Goal: Task Accomplishment & Management: Use online tool/utility

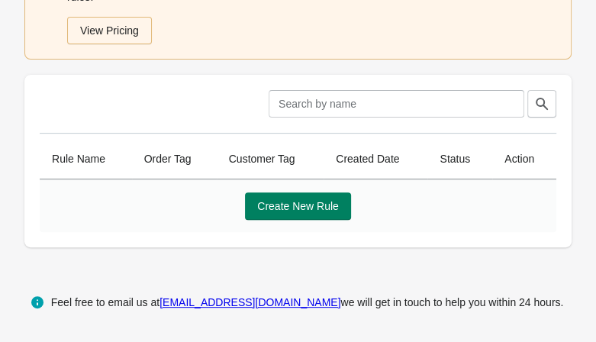
scroll to position [230, 0]
click at [305, 200] on span "Create New Rule" at bounding box center [298, 206] width 82 height 12
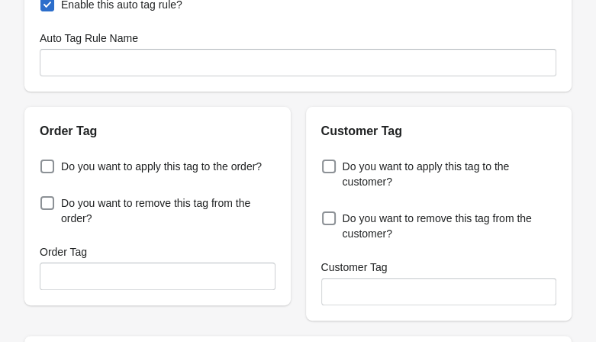
scroll to position [102, 0]
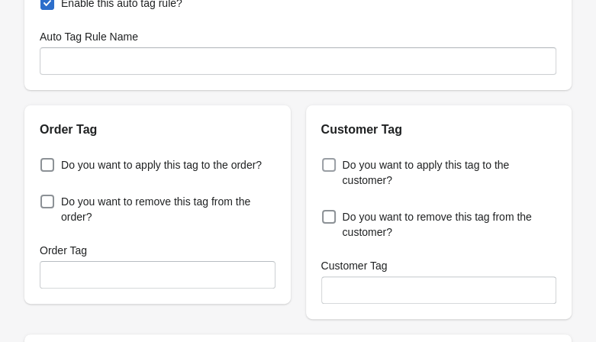
click at [329, 164] on span at bounding box center [329, 165] width 14 height 14
click at [326, 161] on input "Do you want to apply this tag to the customer?" at bounding box center [325, 160] width 1 height 1
checkbox input "true"
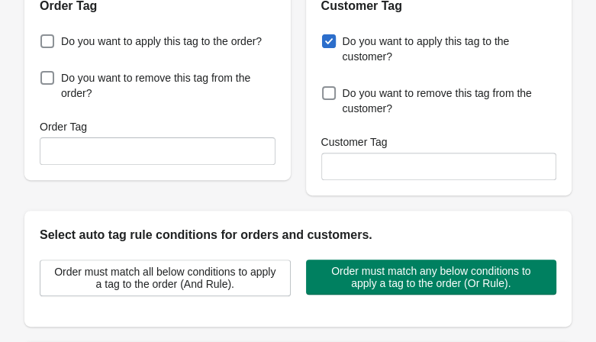
scroll to position [226, 0]
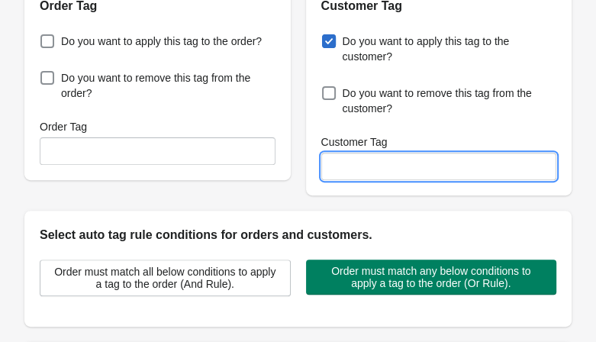
click at [475, 173] on input "Customer Tag" at bounding box center [439, 166] width 236 height 27
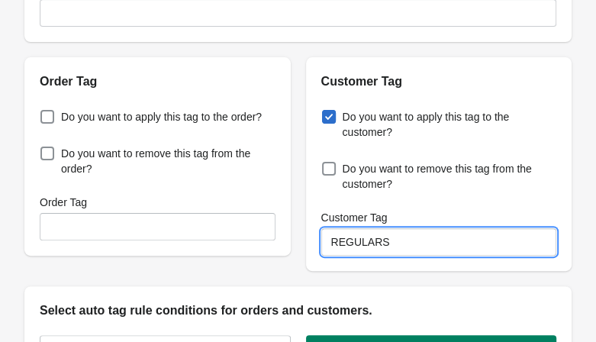
scroll to position [140, 0]
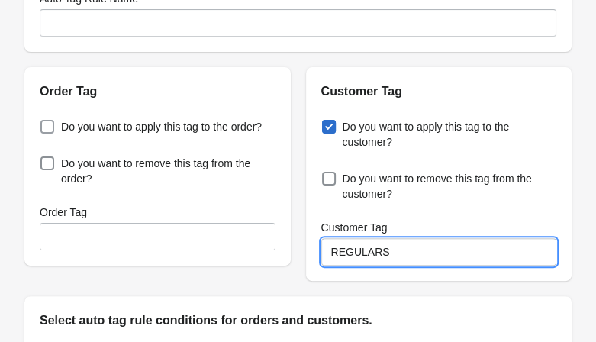
type input "REGULARS"
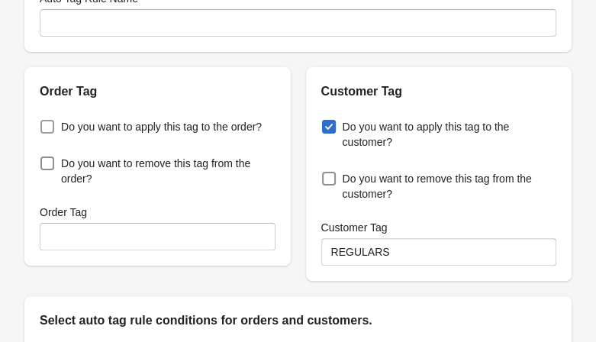
click at [43, 127] on span at bounding box center [47, 127] width 14 height 14
click at [43, 123] on input "Do you want to apply this tag to the order?" at bounding box center [43, 122] width 1 height 1
checkbox input "true"
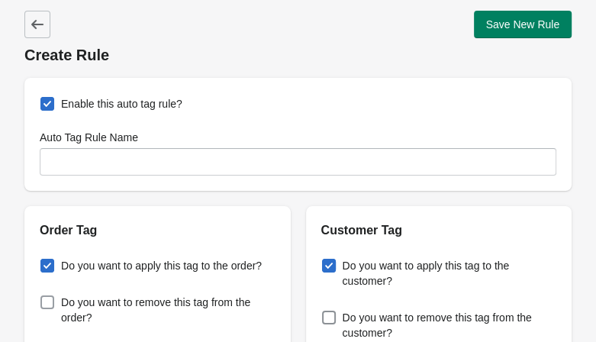
scroll to position [0, 0]
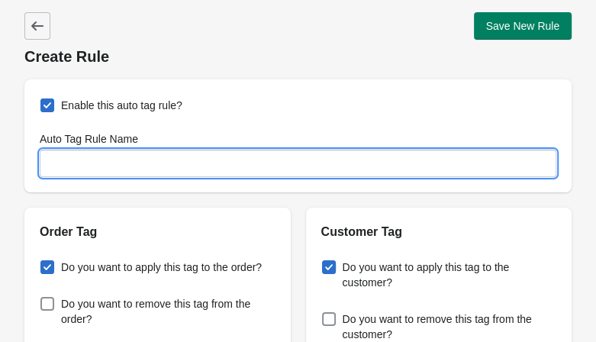
click at [180, 168] on input "Auto Tag Rule Name" at bounding box center [298, 163] width 516 height 27
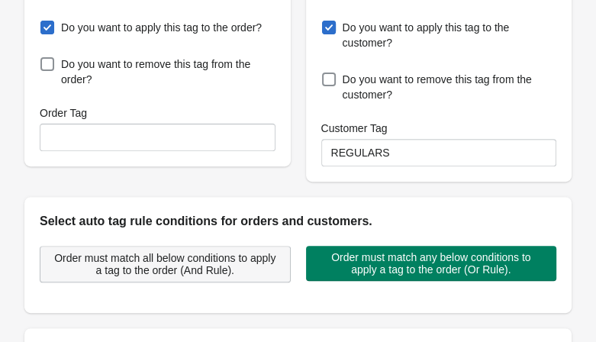
scroll to position [241, 0]
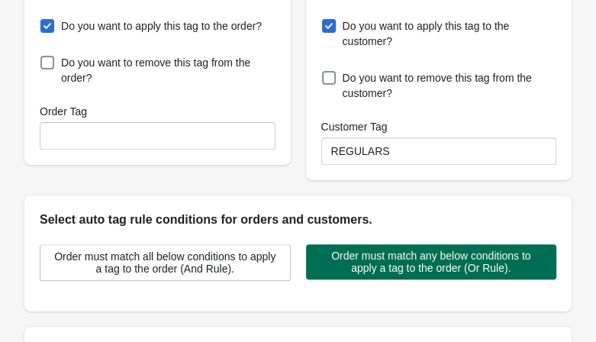
type input "REGULARS"
click at [361, 264] on span "Order must match any below conditions to apply a tag to the order (Or Rule)." at bounding box center [431, 261] width 227 height 24
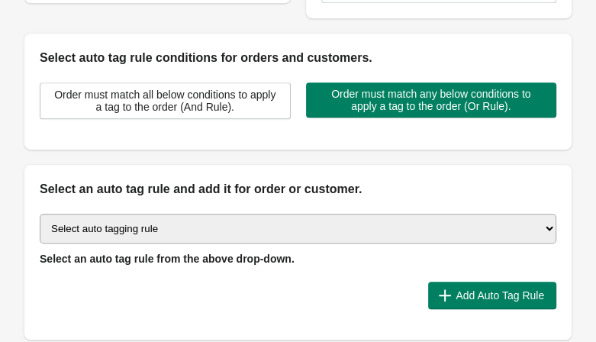
scroll to position [403, 0]
select select "3"
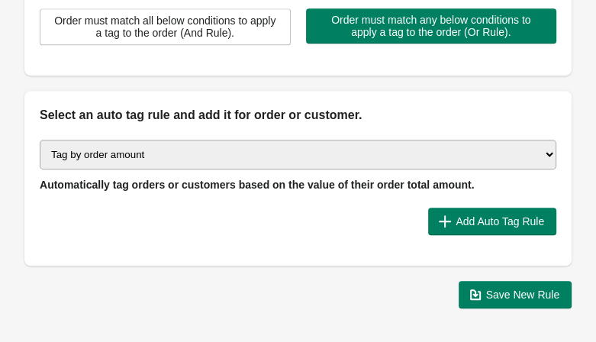
scroll to position [478, 0]
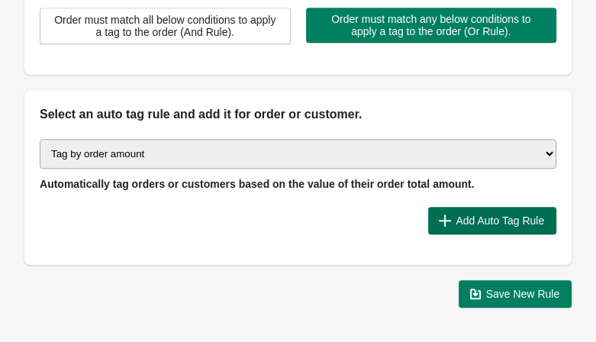
click at [476, 214] on span "Add Auto Tag Rule" at bounding box center [499, 220] width 88 height 12
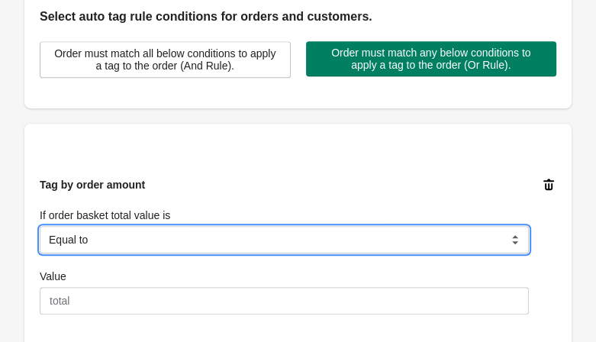
scroll to position [446, 0]
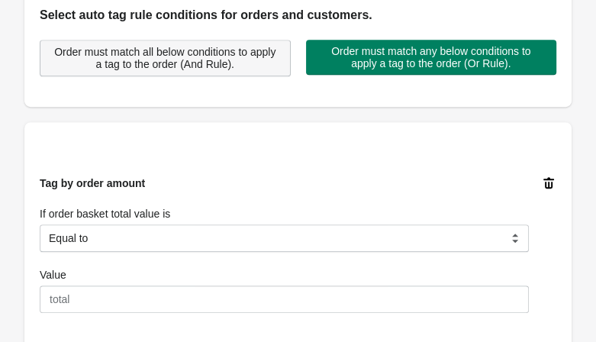
click at [197, 56] on span "Order must match all below conditions to apply a tag to the order (And Rule)." at bounding box center [165, 58] width 225 height 24
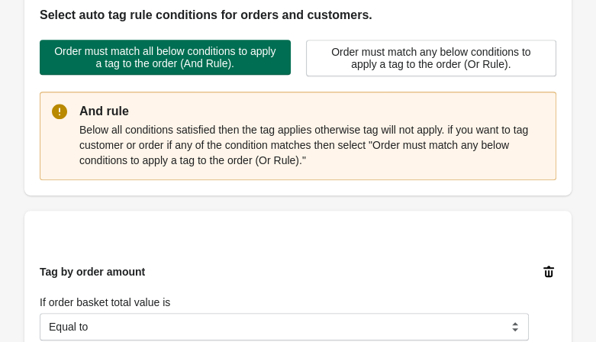
click at [197, 56] on span "Order must match all below conditions to apply a tag to the order (And Rule)." at bounding box center [165, 57] width 227 height 24
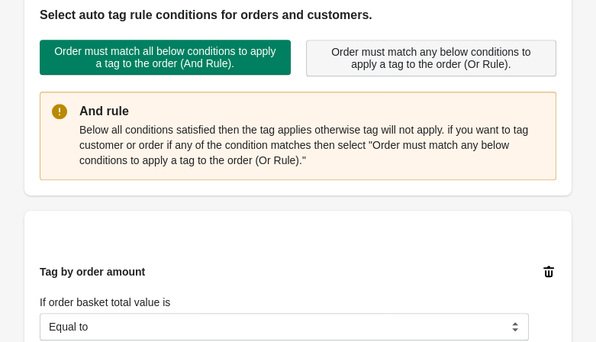
click at [361, 43] on button "Order must match any below conditions to apply a tag to the order (Or Rule)." at bounding box center [431, 58] width 251 height 37
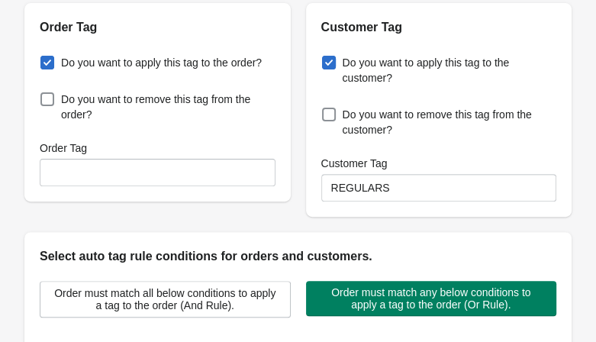
scroll to position [198, 0]
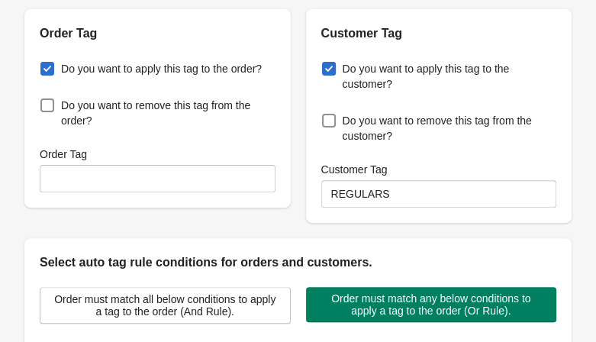
click at [40, 64] on span at bounding box center [47, 69] width 14 height 14
click at [43, 64] on input "Do you want to apply this tag to the order?" at bounding box center [43, 64] width 1 height 1
checkbox input "false"
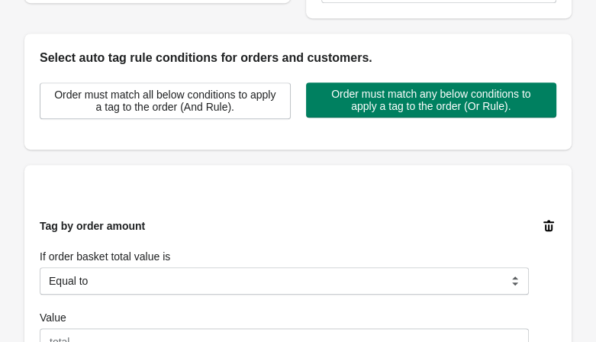
scroll to position [411, 0]
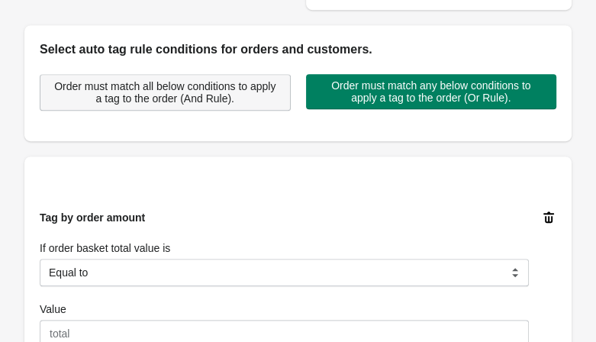
click at [182, 93] on span "Order must match all below conditions to apply a tag to the order (And Rule)." at bounding box center [165, 92] width 225 height 24
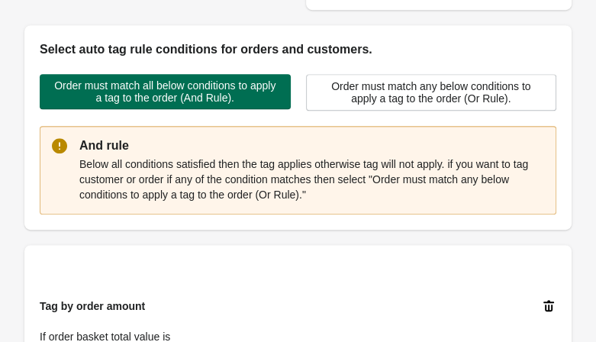
click at [182, 93] on span "Order must match all below conditions to apply a tag to the order (And Rule)." at bounding box center [165, 91] width 227 height 24
click at [117, 95] on span "Order must match all below conditions to apply a tag to the order (And Rule)." at bounding box center [165, 91] width 227 height 24
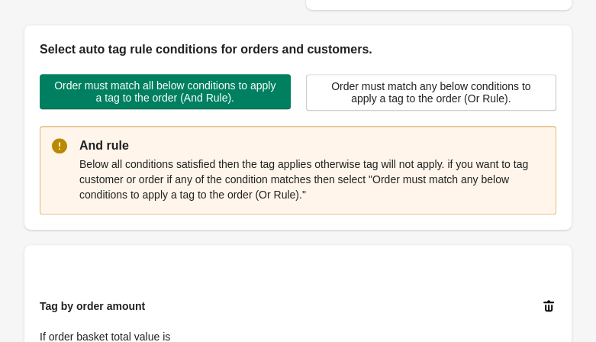
click at [173, 182] on p "Below all conditions satisfied then the tag applies otherwise tag will not appl…" at bounding box center [311, 179] width 465 height 46
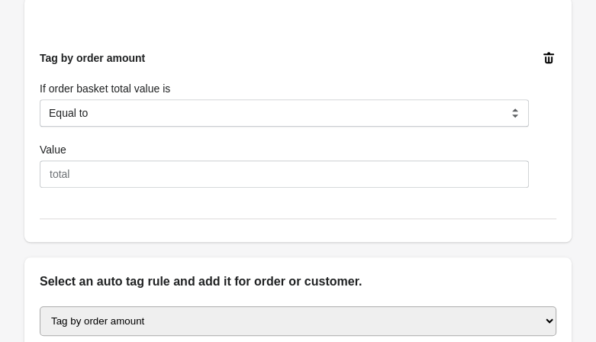
scroll to position [659, 0]
click at [556, 55] on icon at bounding box center [548, 57] width 15 height 15
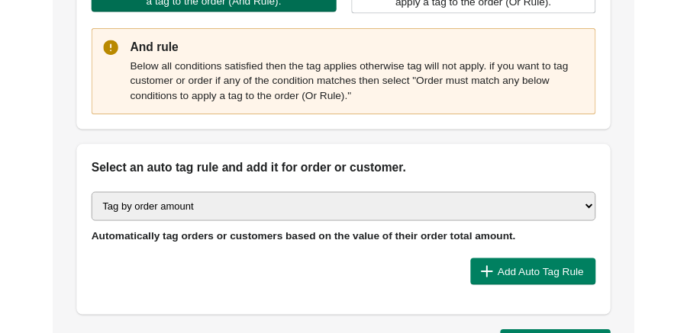
scroll to position [510, 0]
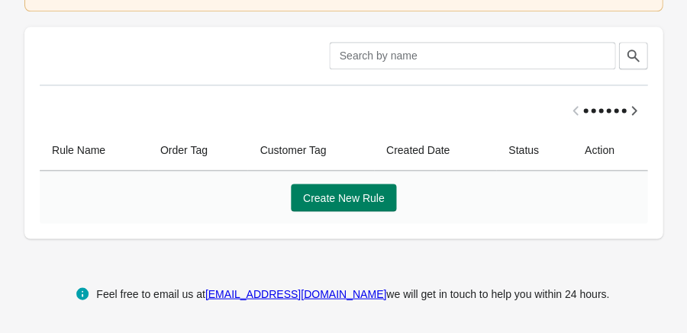
scroll to position [245, 0]
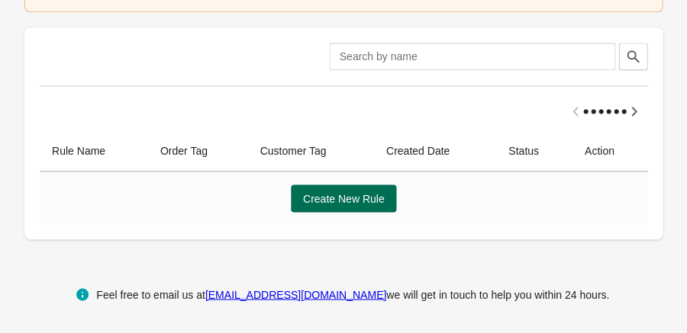
click at [349, 195] on span "Create New Rule" at bounding box center [344, 198] width 82 height 12
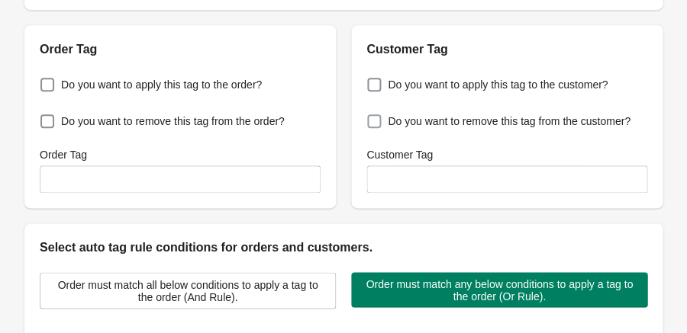
scroll to position [152, 0]
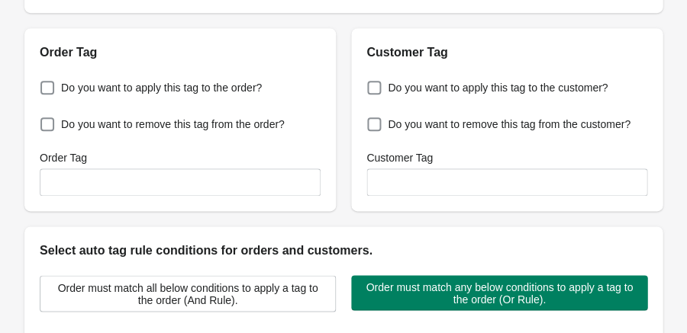
click at [365, 109] on div "Do you want to apply this tag to the customer? Do you want to remove this tag f…" at bounding box center [506, 137] width 311 height 150
click at [375, 95] on span at bounding box center [374, 88] width 14 height 14
click at [371, 84] on input "Do you want to apply this tag to the customer?" at bounding box center [370, 83] width 1 height 1
checkbox input "true"
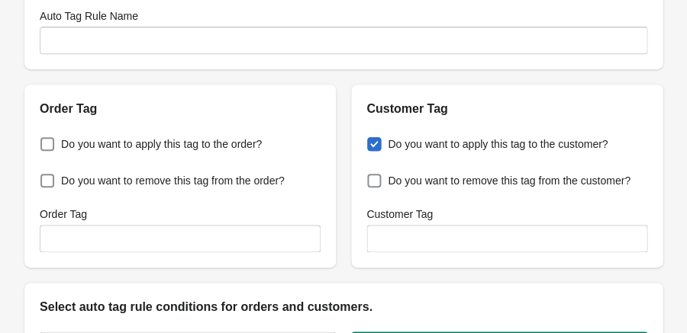
scroll to position [72, 0]
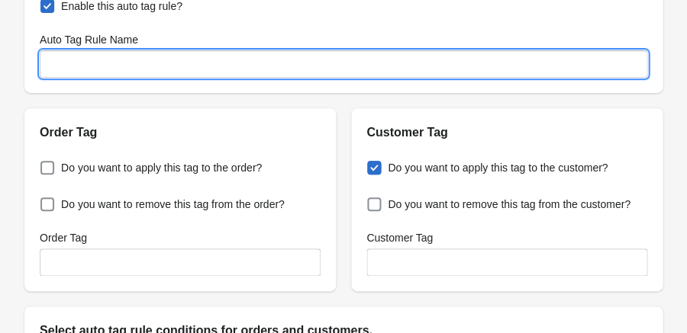
click at [198, 78] on input "Auto Tag Rule Name" at bounding box center [343, 63] width 607 height 27
type input "r"
drag, startPoint x: 192, startPoint y: 97, endPoint x: 47, endPoint y: 60, distance: 150.2
click at [47, 60] on div "Auto Tag Rule Name Regulars" at bounding box center [343, 55] width 607 height 46
type input "Regulars"
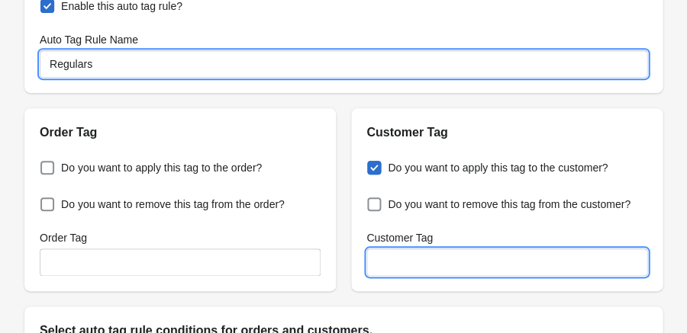
click at [414, 276] on input "Customer Tag" at bounding box center [506, 262] width 281 height 27
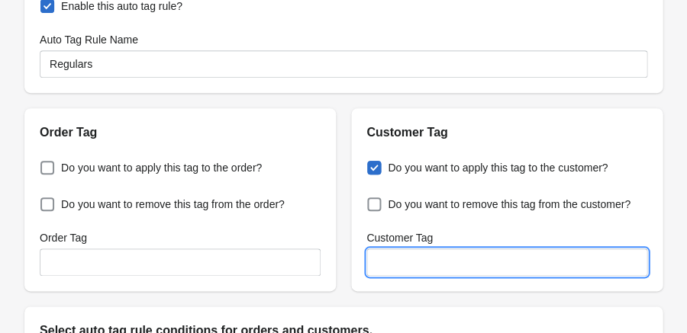
paste input "Regulars"
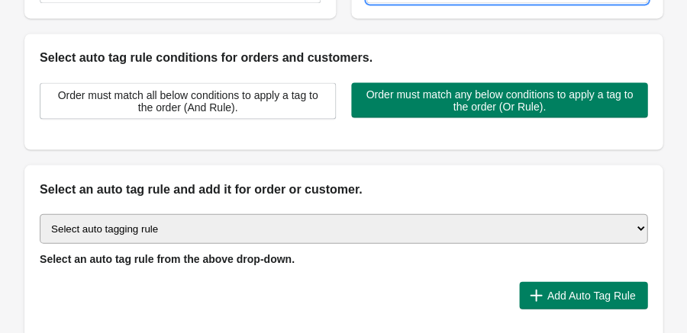
scroll to position [346, 0]
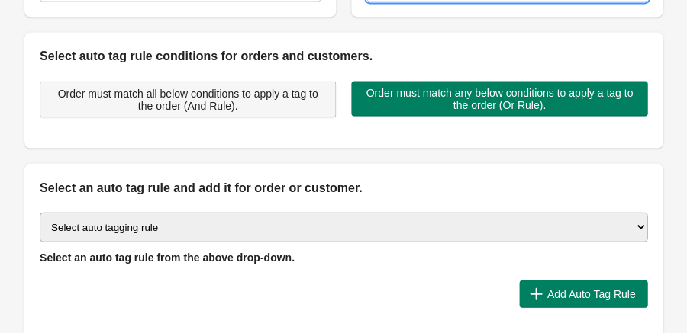
type input "Regulars"
click at [198, 111] on span "Order must match all below conditions to apply a tag to the order (And Rule)." at bounding box center [188, 99] width 270 height 24
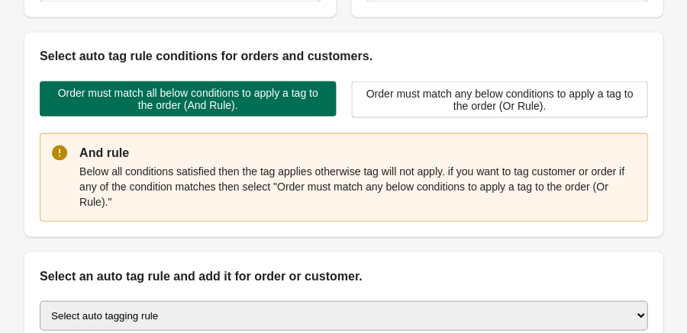
click at [198, 111] on span "Order must match all below conditions to apply a tag to the order (And Rule)." at bounding box center [188, 98] width 272 height 24
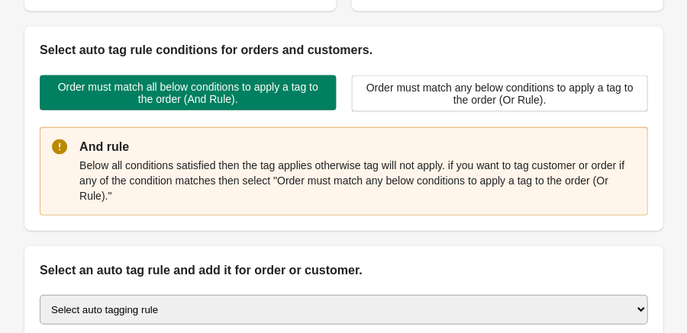
scroll to position [351, 0]
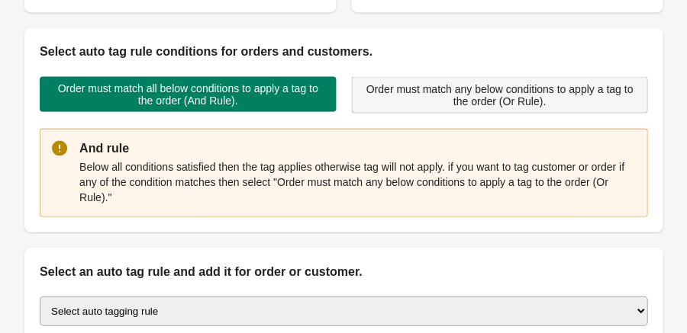
click at [391, 113] on button "Order must match any below conditions to apply a tag to the order (Or Rule)." at bounding box center [499, 94] width 296 height 37
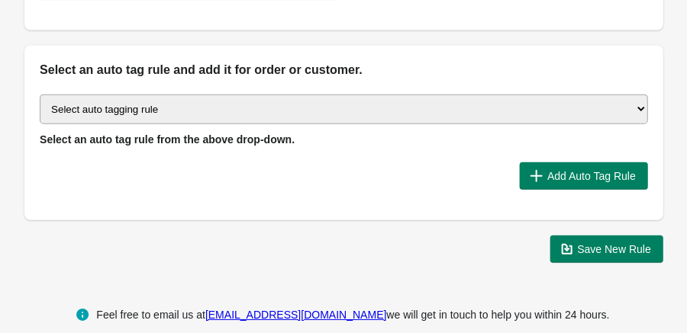
scroll to position [467, 0]
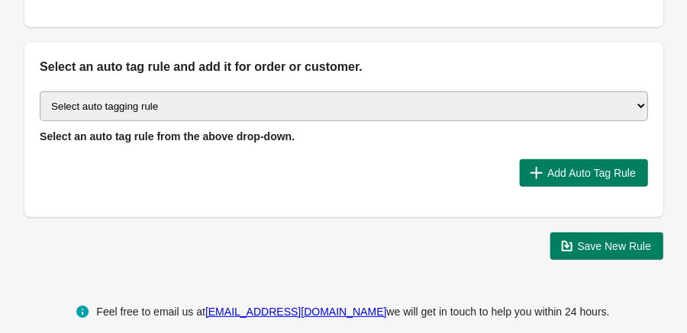
select select "43"
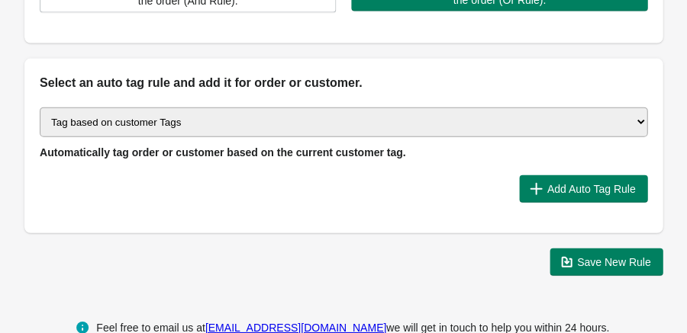
scroll to position [450, 0]
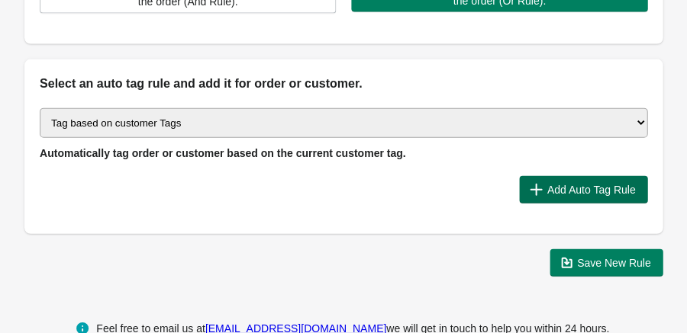
click at [551, 198] on span "Add Auto Tag Rule" at bounding box center [583, 189] width 104 height 15
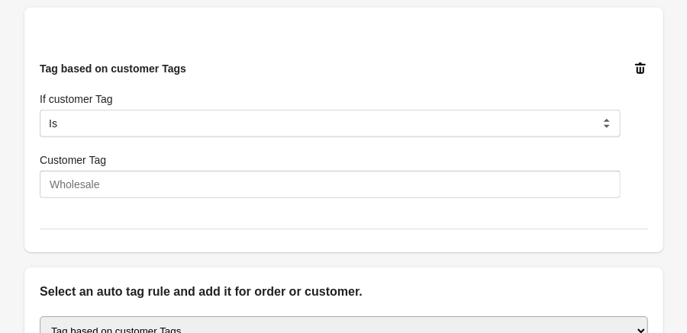
scroll to position [504, 0]
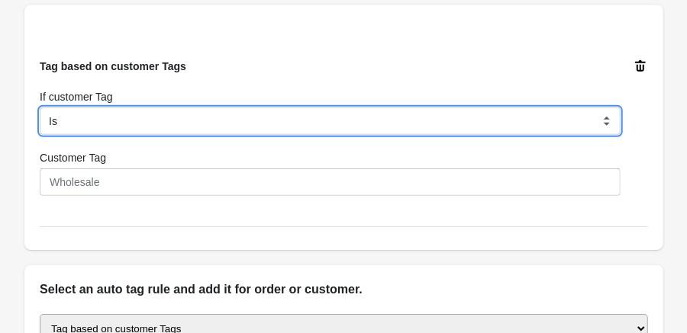
select select "5"
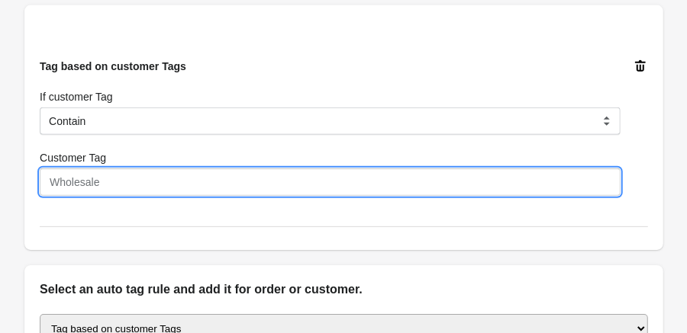
click at [180, 196] on input "Customer Tag" at bounding box center [330, 182] width 580 height 27
paste input "Regulars"
type input "Regulars"
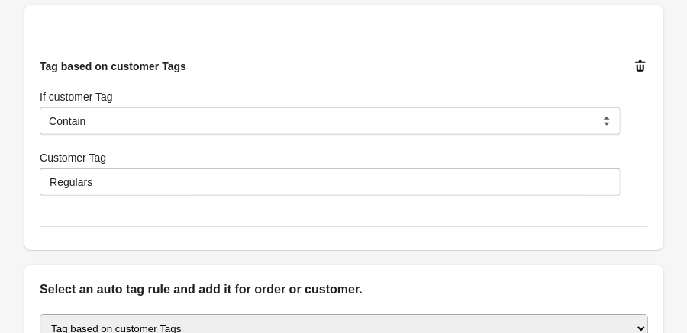
click at [303, 166] on div "Customer Tag" at bounding box center [330, 157] width 580 height 15
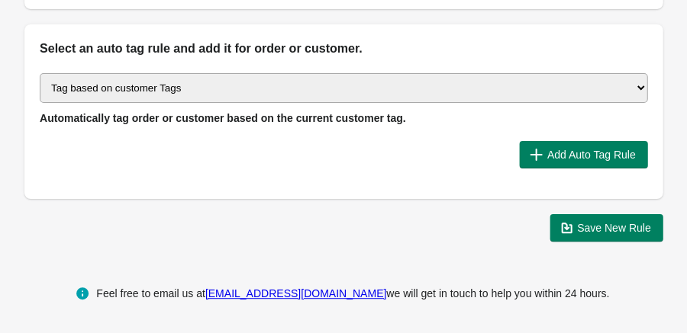
scroll to position [758, 0]
click at [632, 231] on span "Save New Rule" at bounding box center [614, 228] width 74 height 12
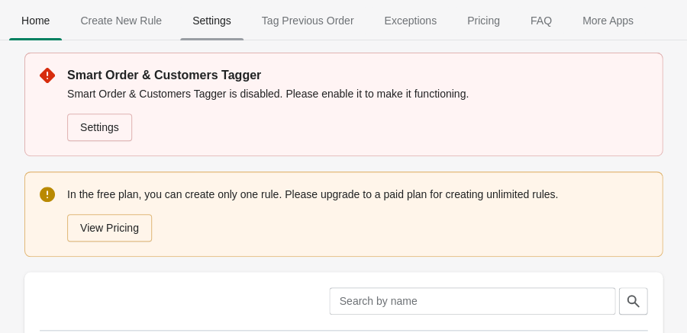
click at [211, 29] on span "Settings" at bounding box center [211, 20] width 63 height 27
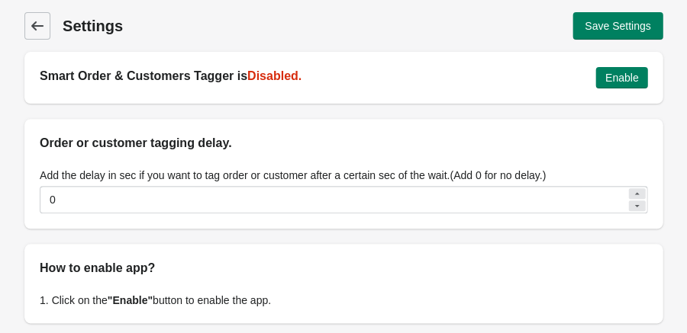
click at [30, 22] on icon at bounding box center [37, 25] width 15 height 15
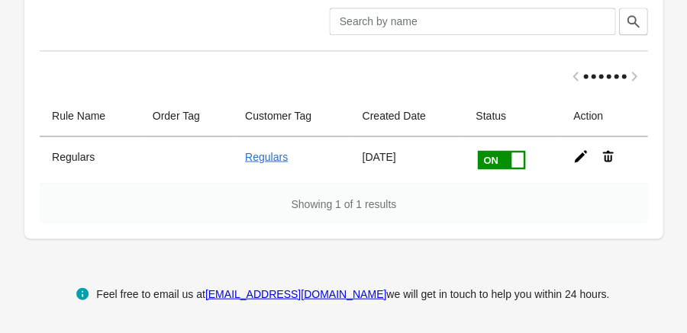
scroll to position [279, 0]
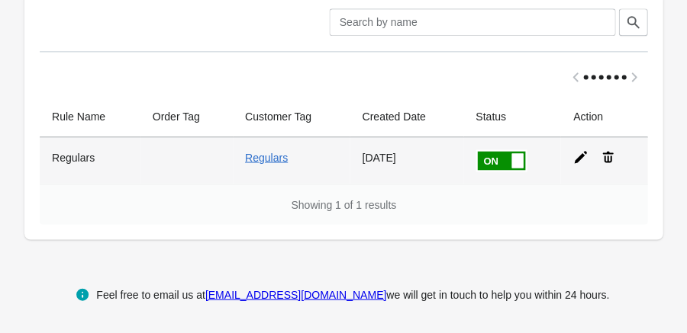
click at [610, 155] on icon at bounding box center [607, 156] width 11 height 11
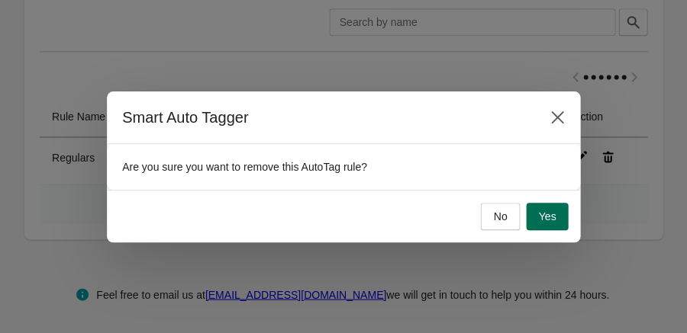
click at [568, 230] on button "Yes" at bounding box center [547, 216] width 42 height 27
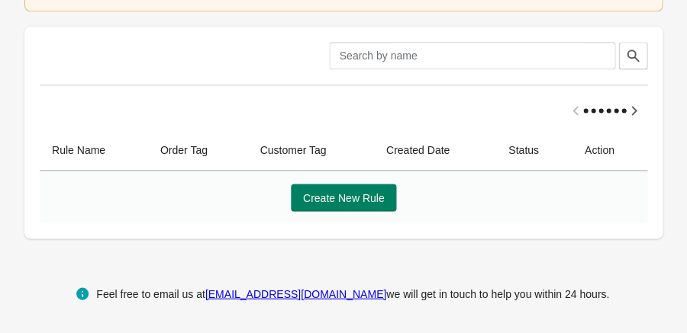
scroll to position [245, 0]
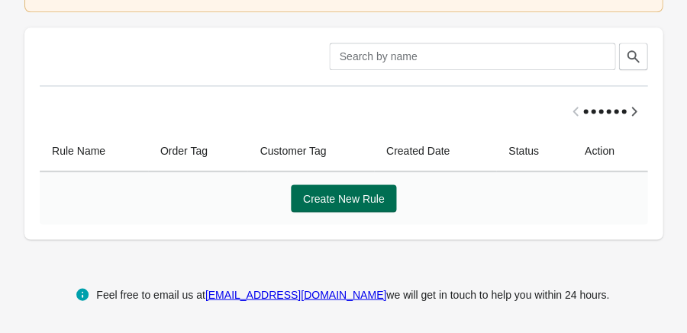
click at [324, 195] on span "Create New Rule" at bounding box center [344, 198] width 82 height 12
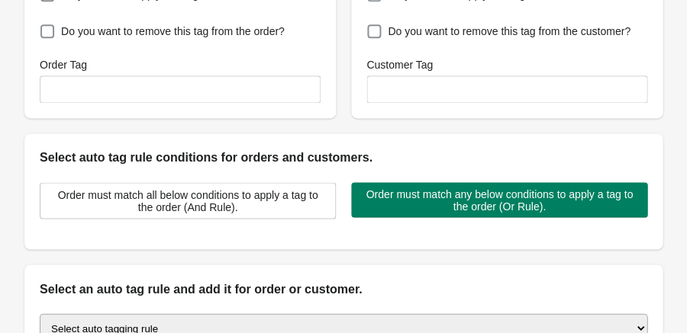
checkbox input "true"
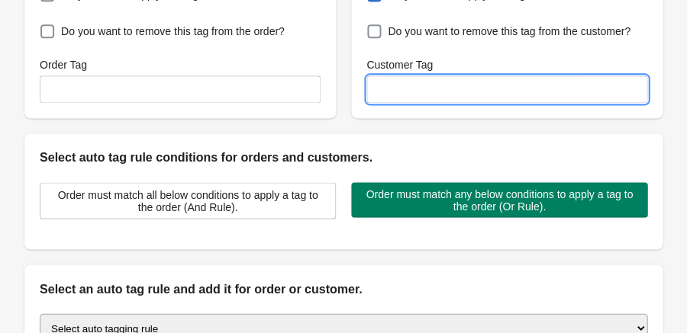
click at [487, 103] on input "Customer Tag" at bounding box center [506, 89] width 281 height 27
paste input "Regulars"
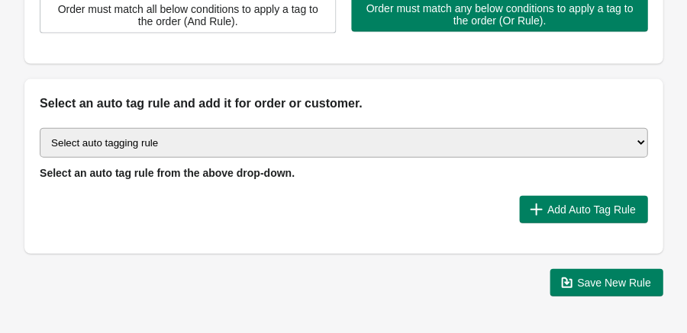
scroll to position [431, 0]
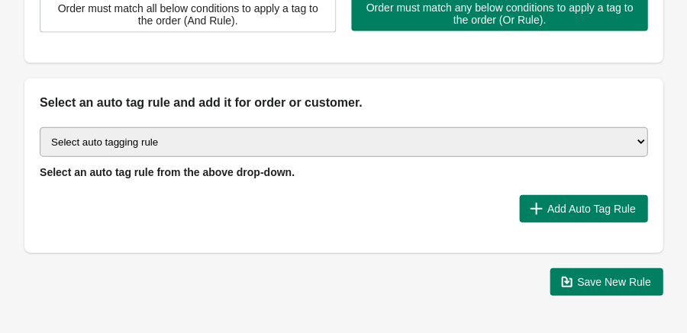
type input "Regulars"
select select "4"
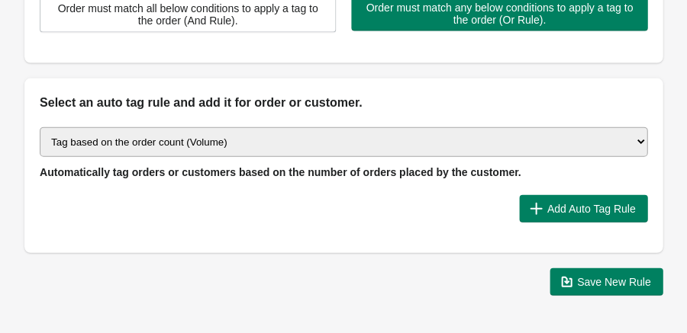
scroll to position [450, 0]
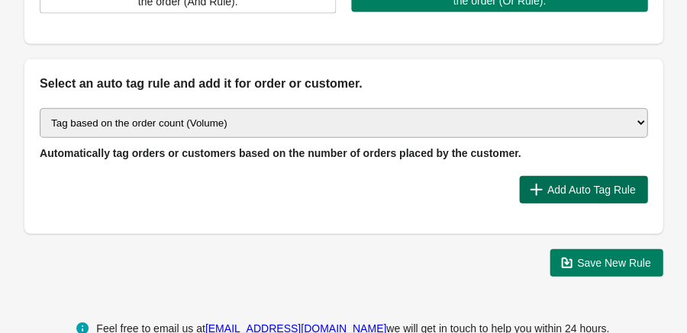
click at [581, 196] on span "Add Auto Tag Rule" at bounding box center [590, 190] width 88 height 12
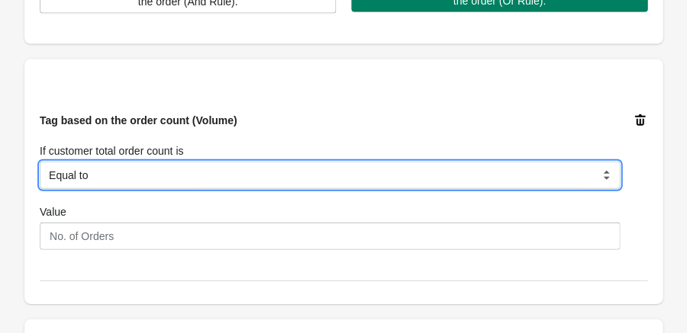
select select "2"
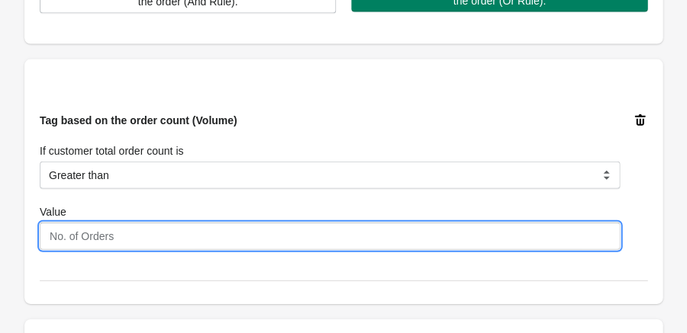
click at [220, 250] on input "Value" at bounding box center [330, 236] width 580 height 27
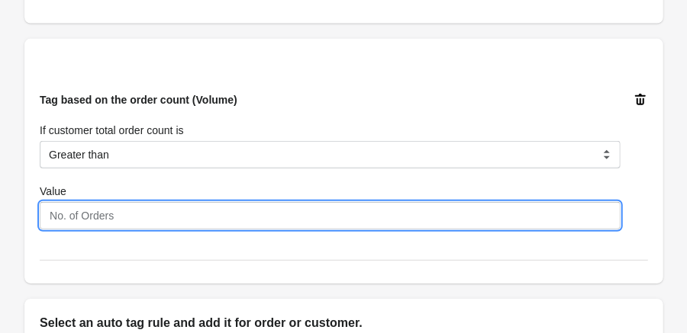
scroll to position [424, 0]
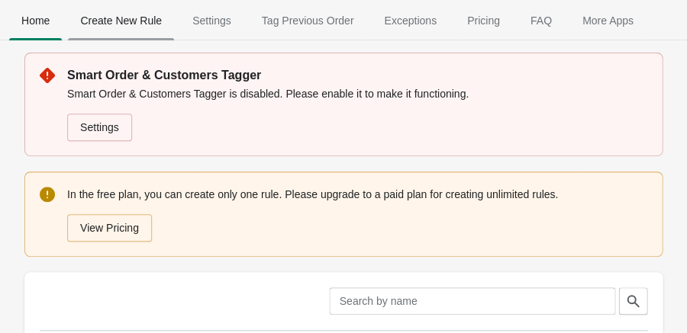
click at [134, 15] on span "Create New Rule" at bounding box center [121, 20] width 106 height 27
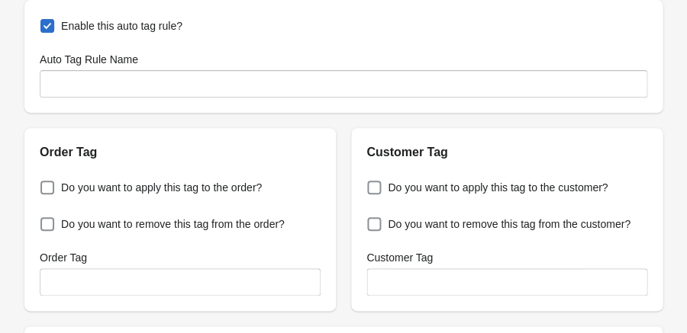
scroll to position [76, 0]
